Goal: Find contact information

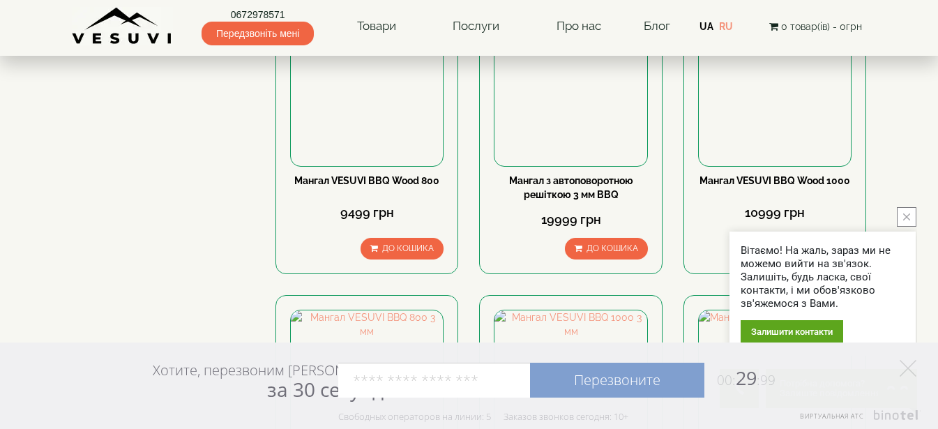
scroll to position [1046, 0]
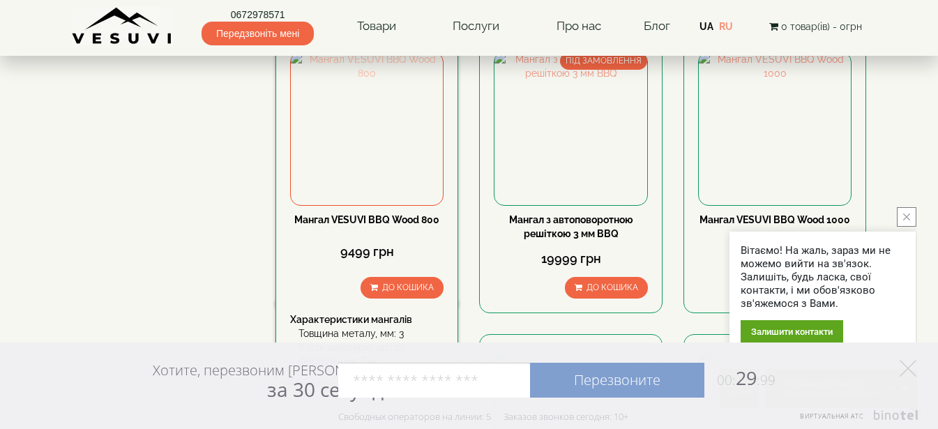
click at [372, 140] on img at bounding box center [367, 128] width 152 height 152
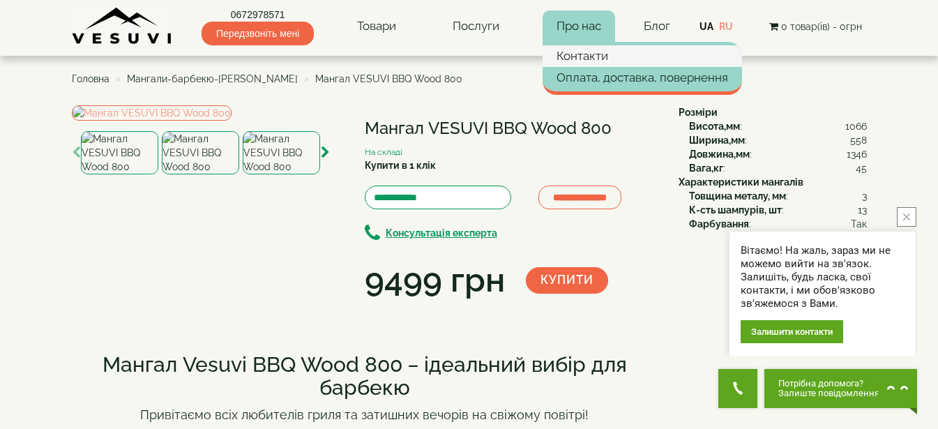
click at [575, 54] on link "Контакти" at bounding box center [642, 55] width 199 height 21
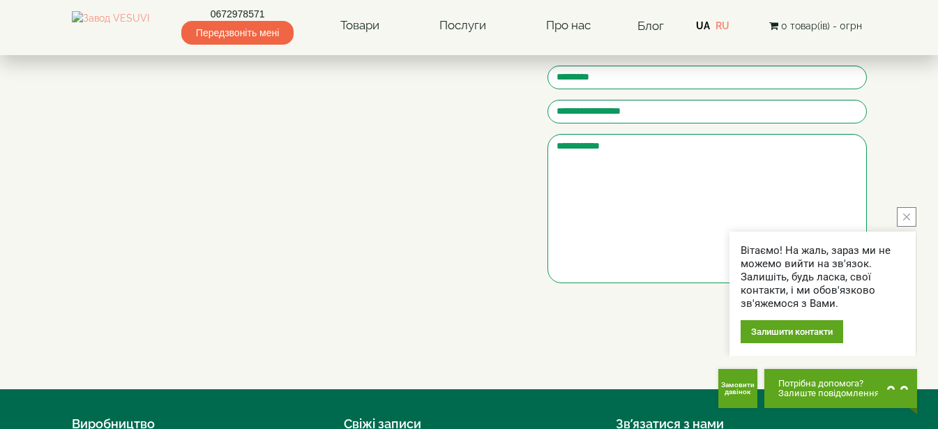
scroll to position [279, 0]
